Goal: Information Seeking & Learning: Learn about a topic

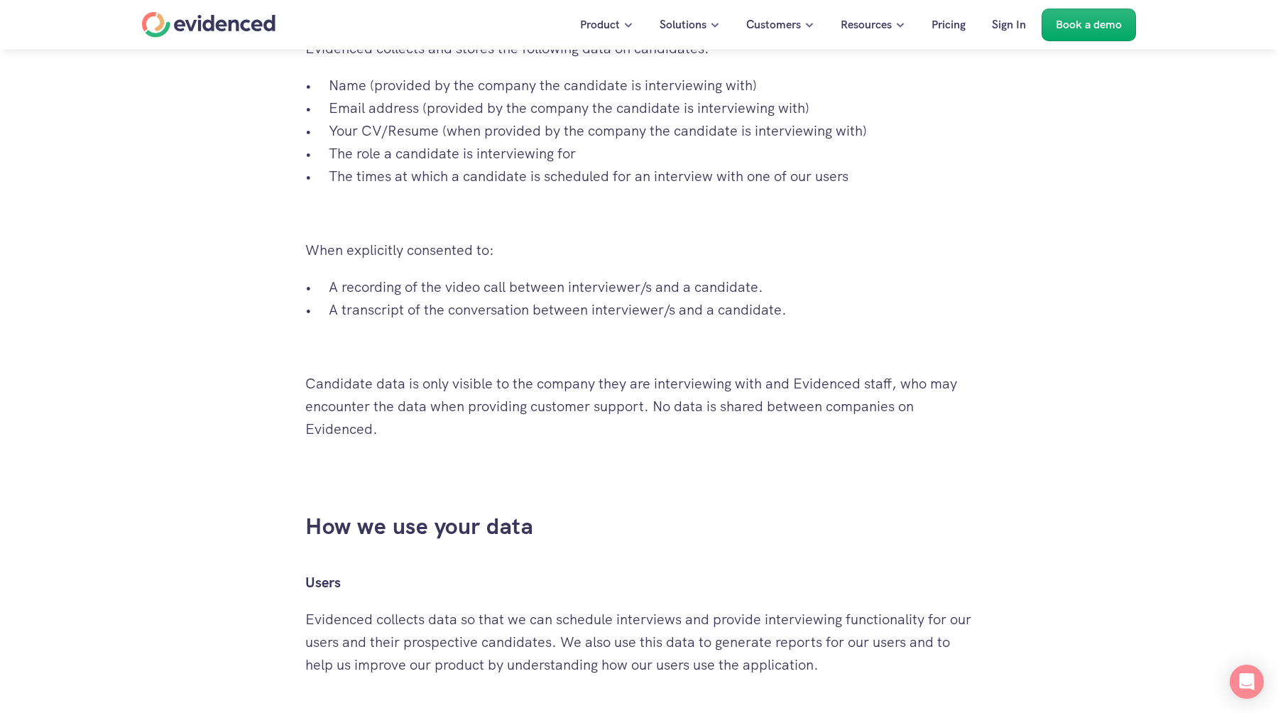
scroll to position [1052, 0]
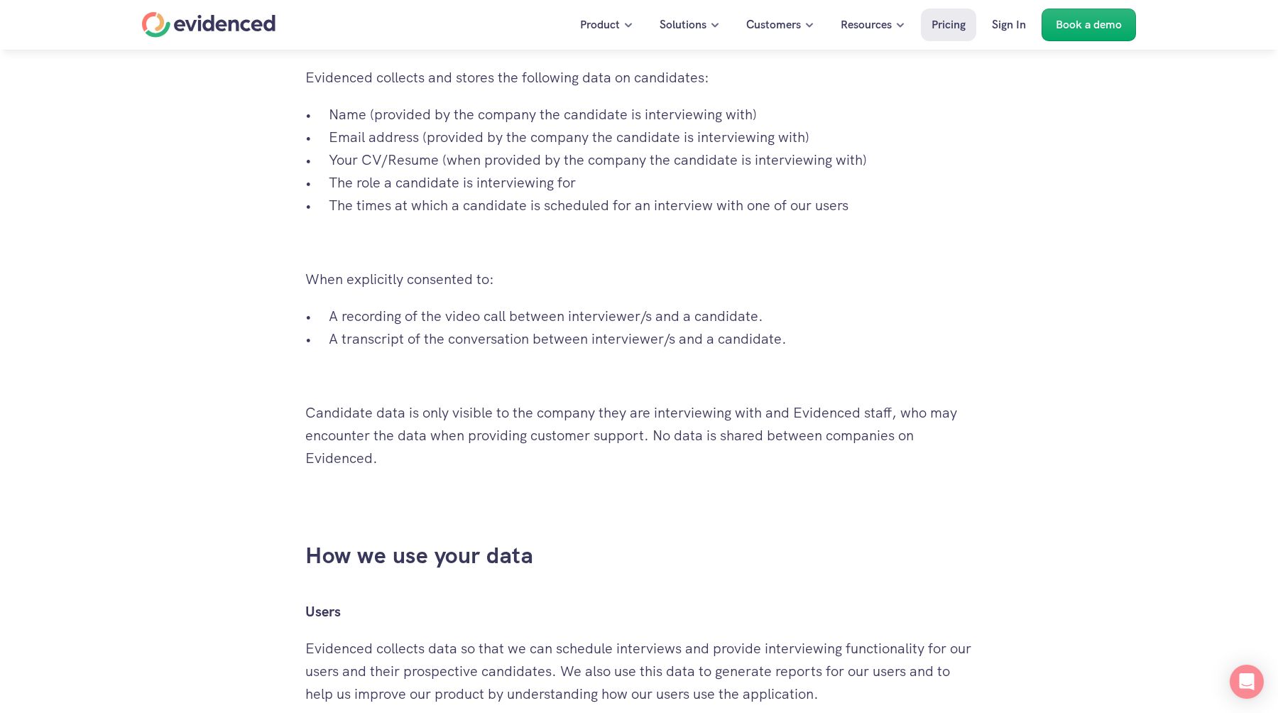
click at [955, 21] on p "Pricing" at bounding box center [949, 25] width 34 height 18
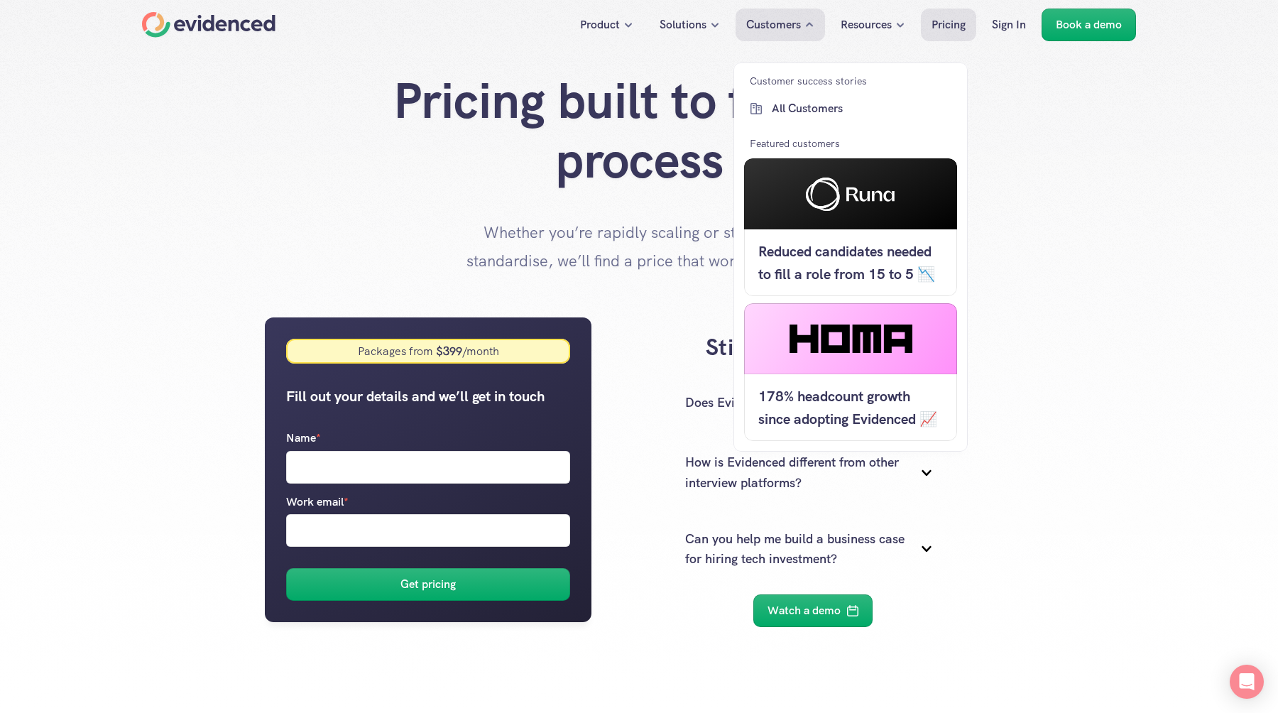
click at [781, 24] on p "Customers" at bounding box center [773, 25] width 55 height 18
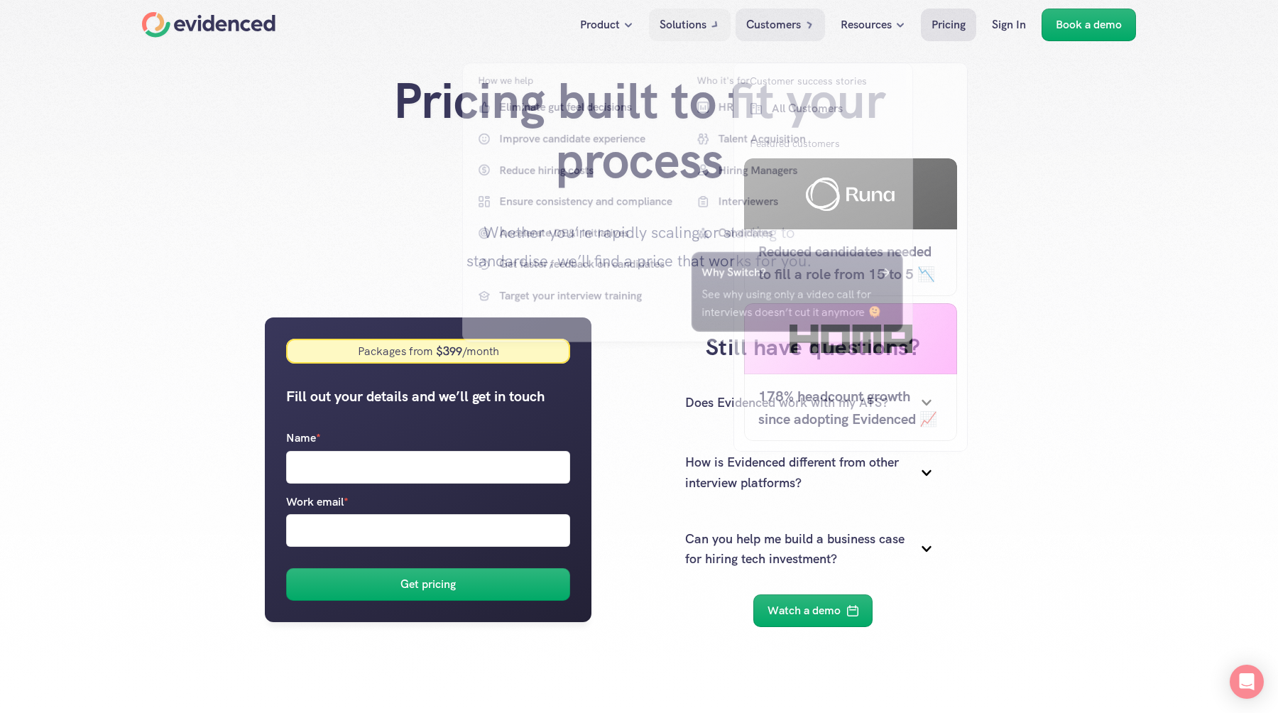
click at [712, 22] on icon at bounding box center [715, 25] width 14 height 14
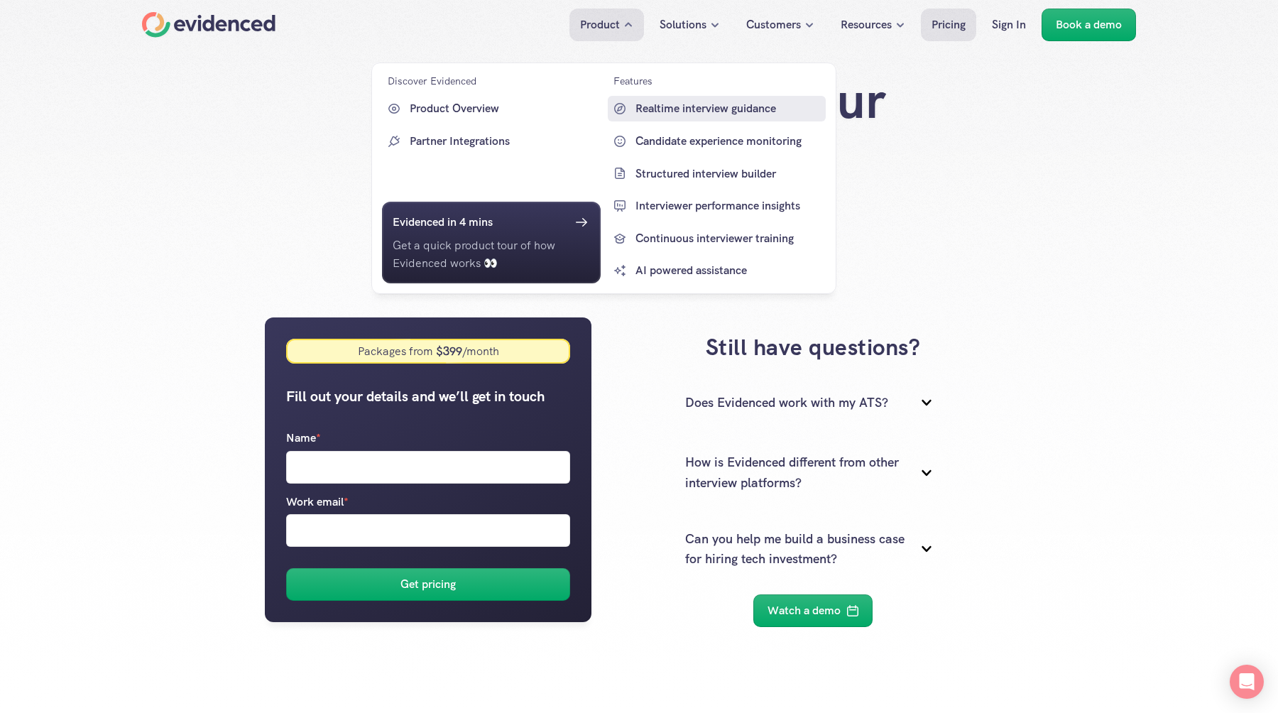
click at [665, 102] on p "Realtime interview guidance" at bounding box center [730, 108] width 188 height 18
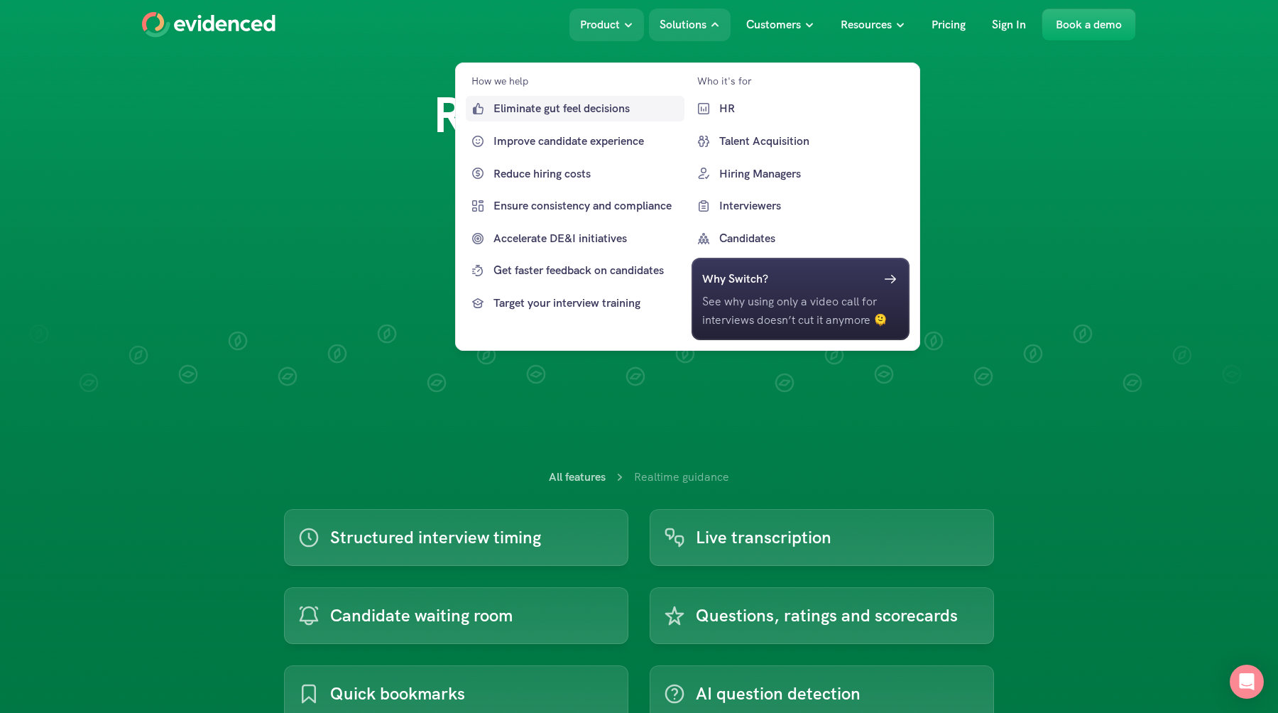
click at [629, 113] on p "Eliminate gut feel decisions" at bounding box center [588, 108] width 188 height 18
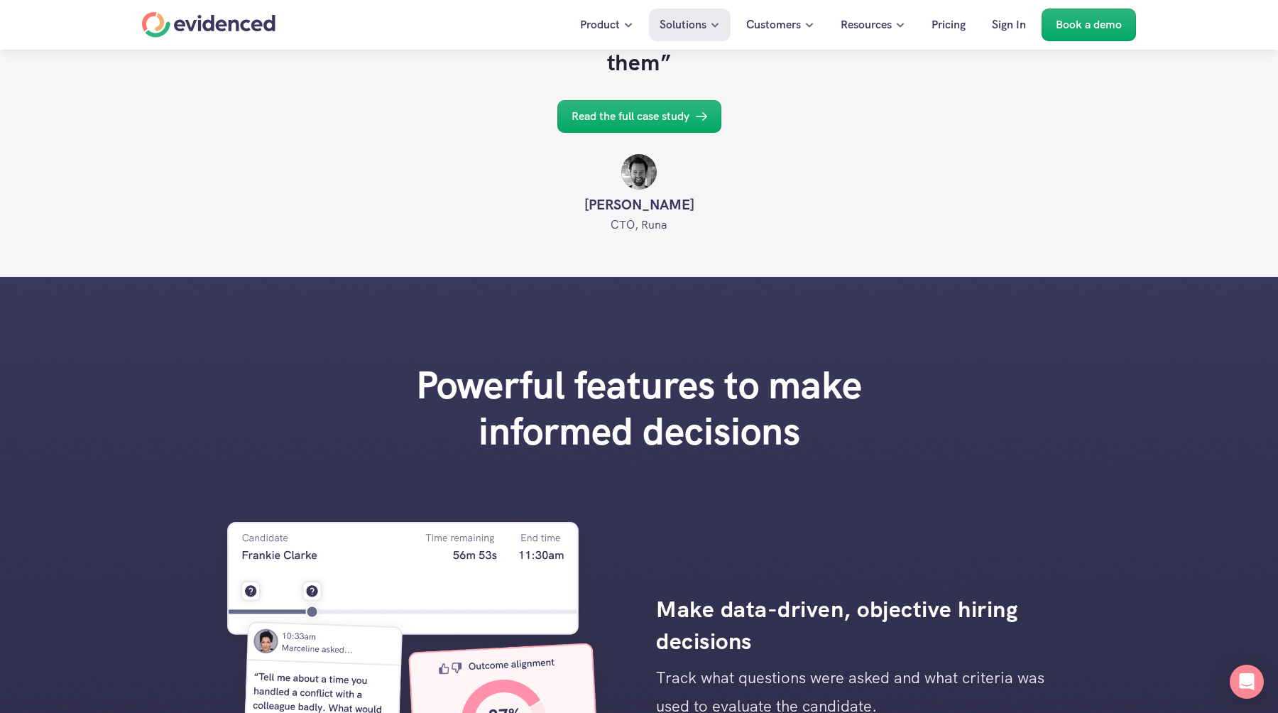
scroll to position [1349, 0]
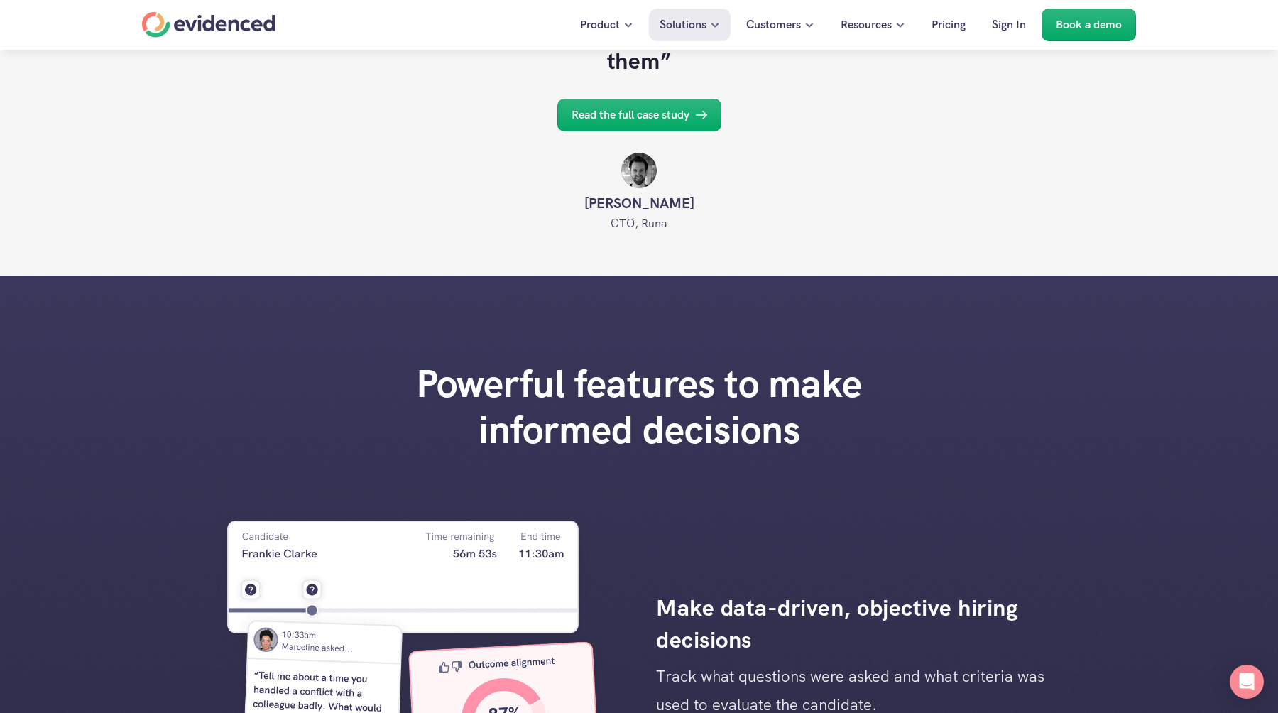
click at [237, 21] on div "Home" at bounding box center [209, 25] width 134 height 26
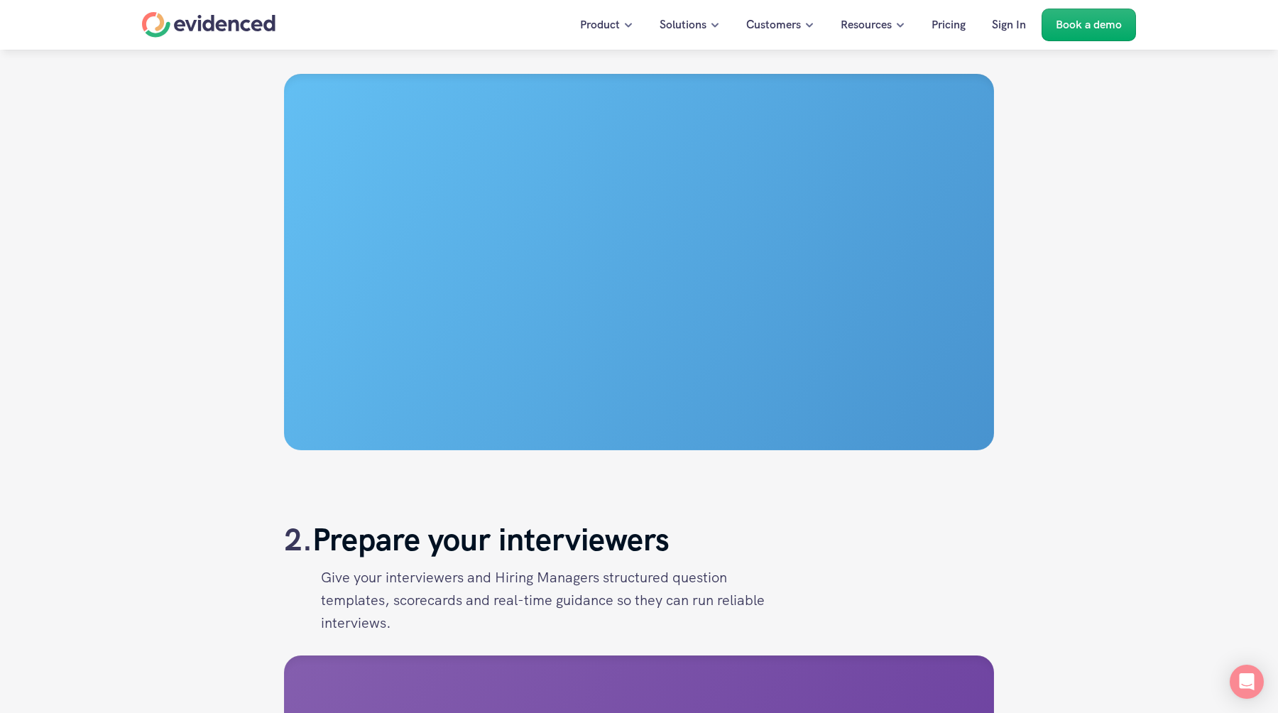
scroll to position [1630, 0]
